Goal: Transaction & Acquisition: Purchase product/service

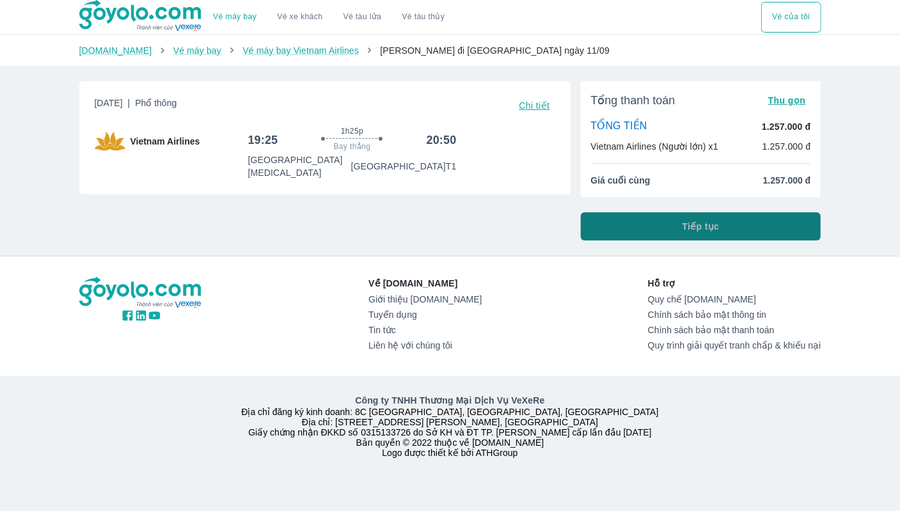
click at [659, 230] on button "Tiếp tục" at bounding box center [701, 226] width 240 height 28
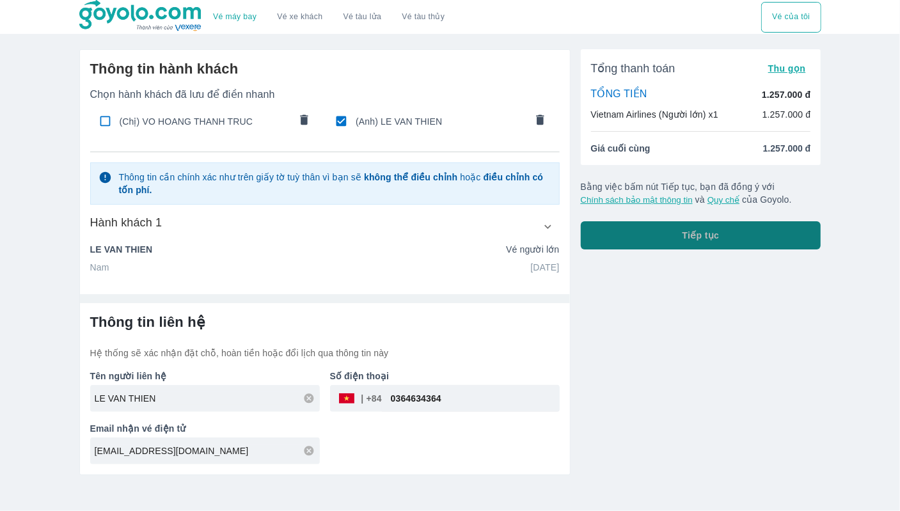
click at [636, 232] on button "Tiếp tục" at bounding box center [701, 235] width 240 height 28
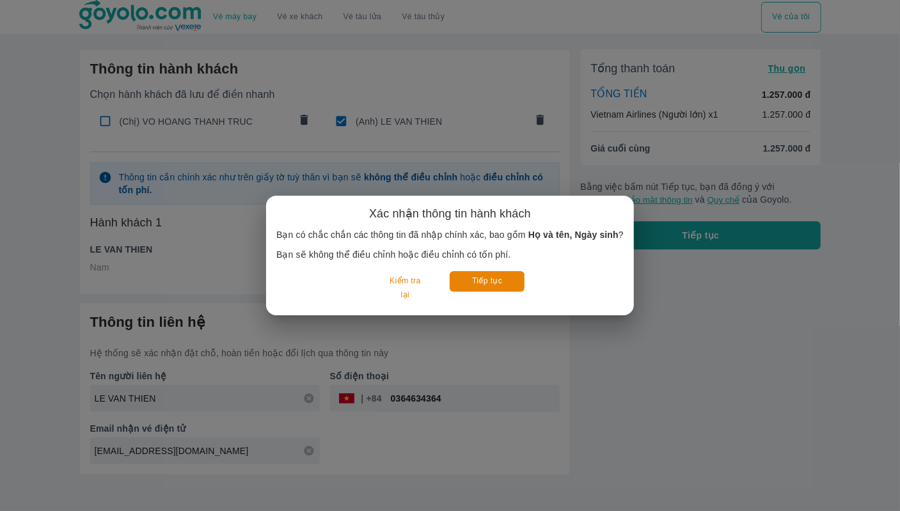
click at [544, 330] on div "Xác nhận thông tin hành khách Bạn có chắc chắn các thông tin đã nhập chính xác,…" at bounding box center [450, 255] width 900 height 511
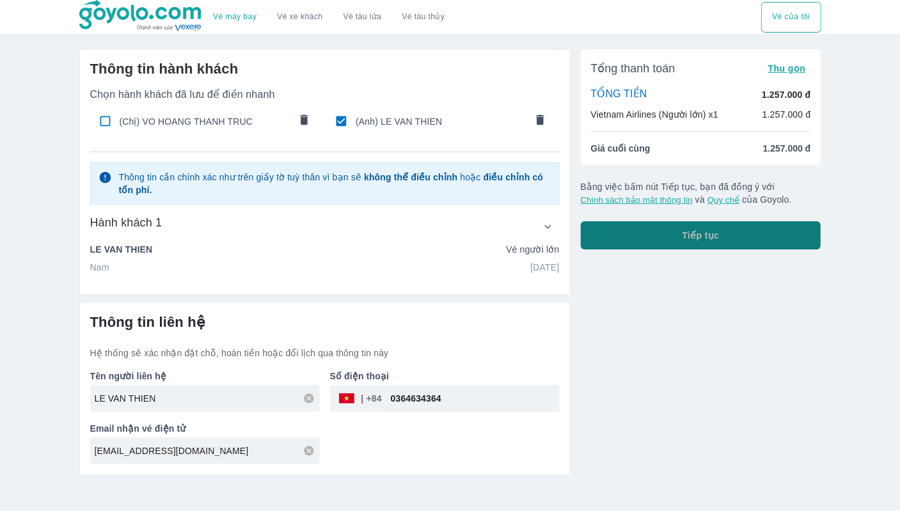
click at [725, 237] on button "Tiếp tục" at bounding box center [701, 235] width 240 height 28
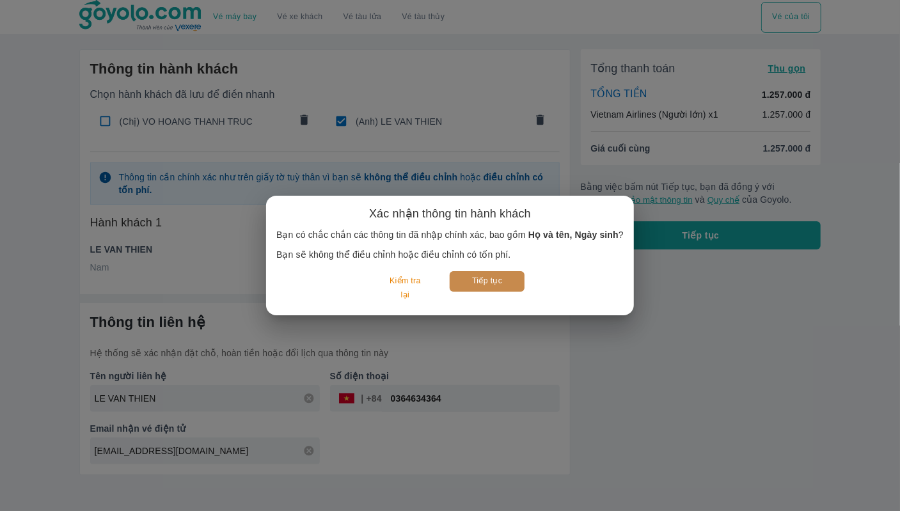
click at [513, 277] on button "Tiếp tục" at bounding box center [487, 281] width 75 height 20
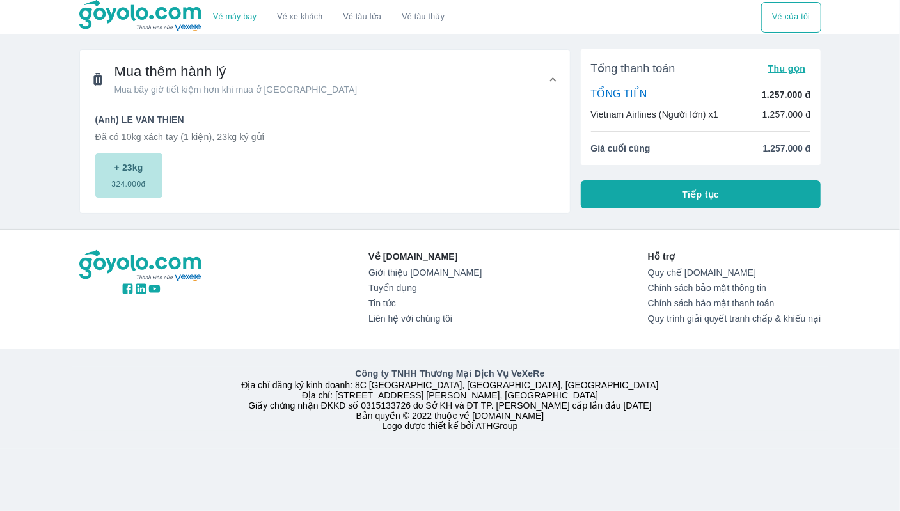
click at [127, 172] on p "+ 23kg" at bounding box center [128, 167] width 29 height 13
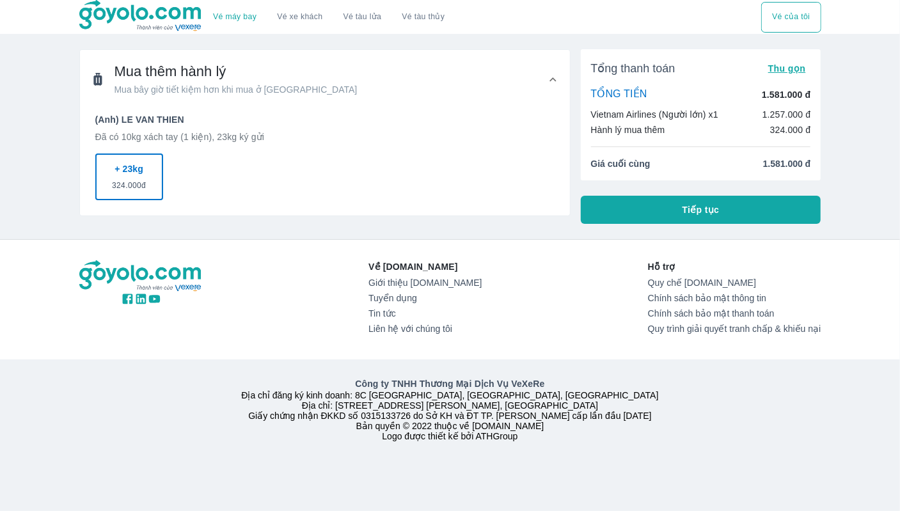
click at [141, 172] on p "+ 23kg" at bounding box center [128, 168] width 29 height 13
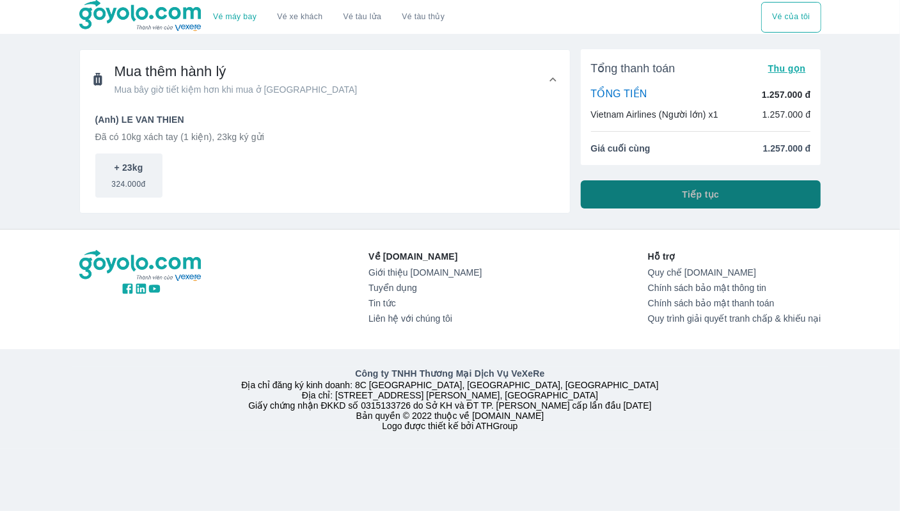
click at [638, 195] on button "Tiếp tục" at bounding box center [701, 194] width 240 height 28
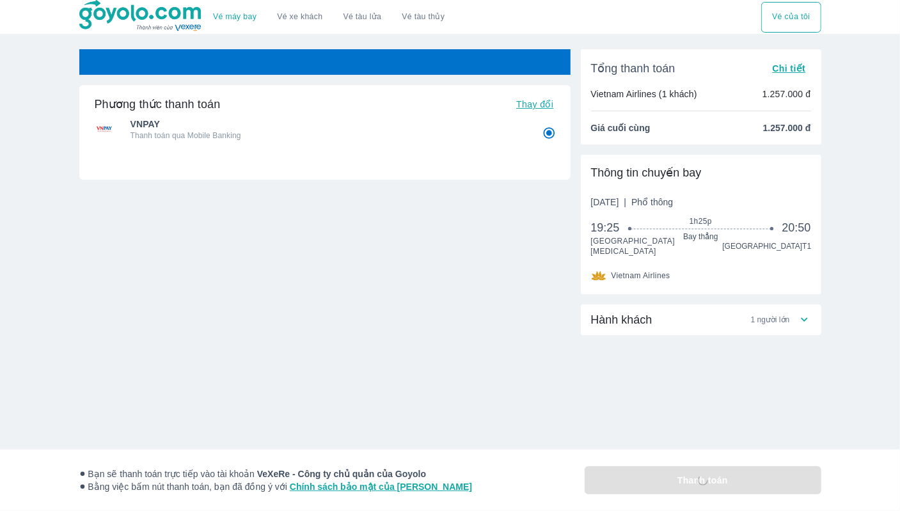
radio input "false"
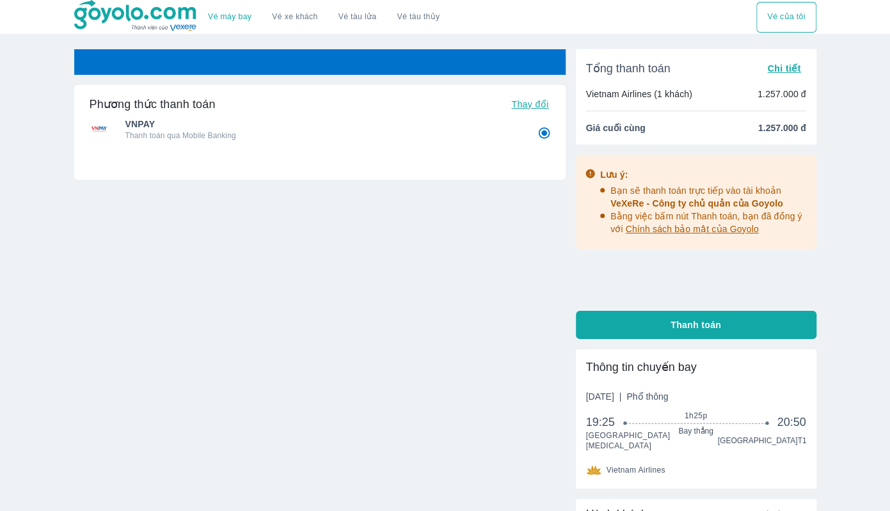
radio input "false"
